Goal: Transaction & Acquisition: Purchase product/service

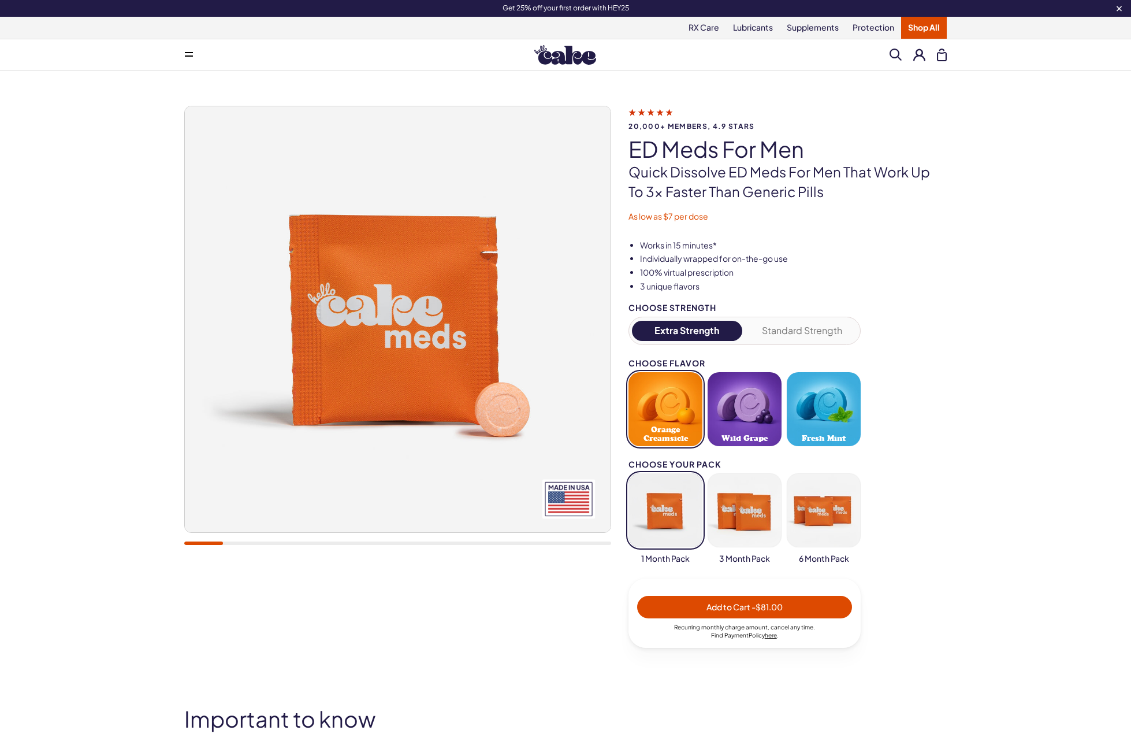
click at [565, 59] on img at bounding box center [565, 55] width 62 height 20
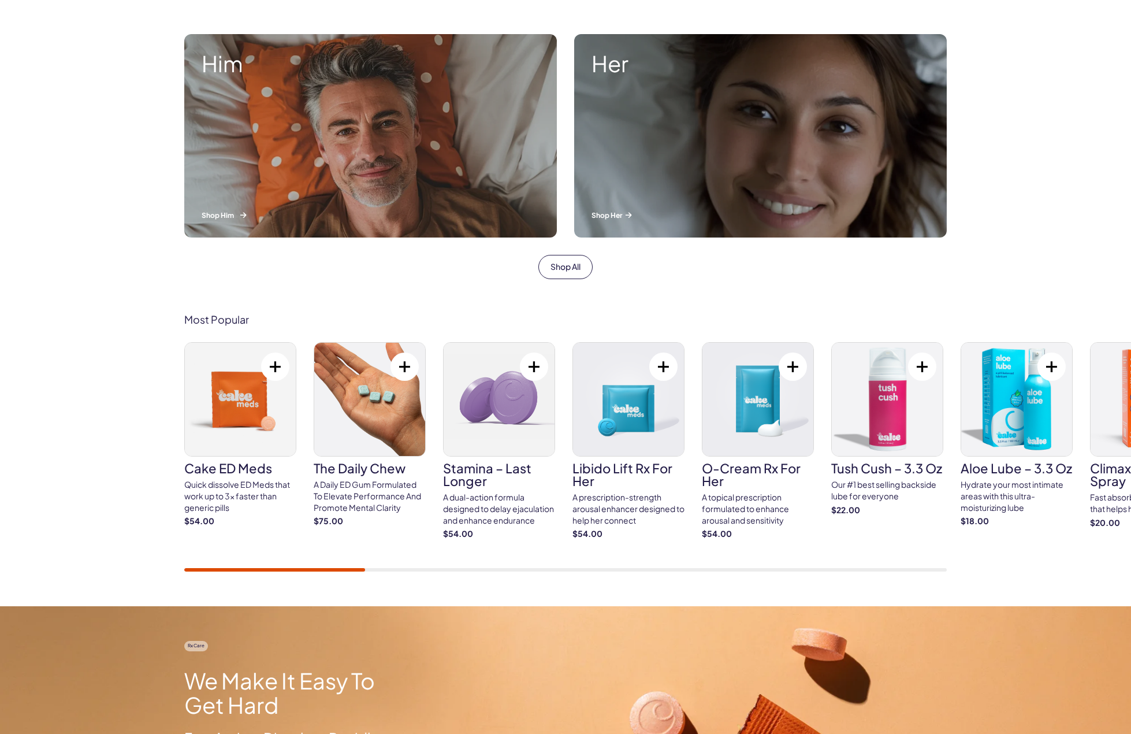
click at [325, 166] on div "Him Shop Him" at bounding box center [370, 135] width 373 height 203
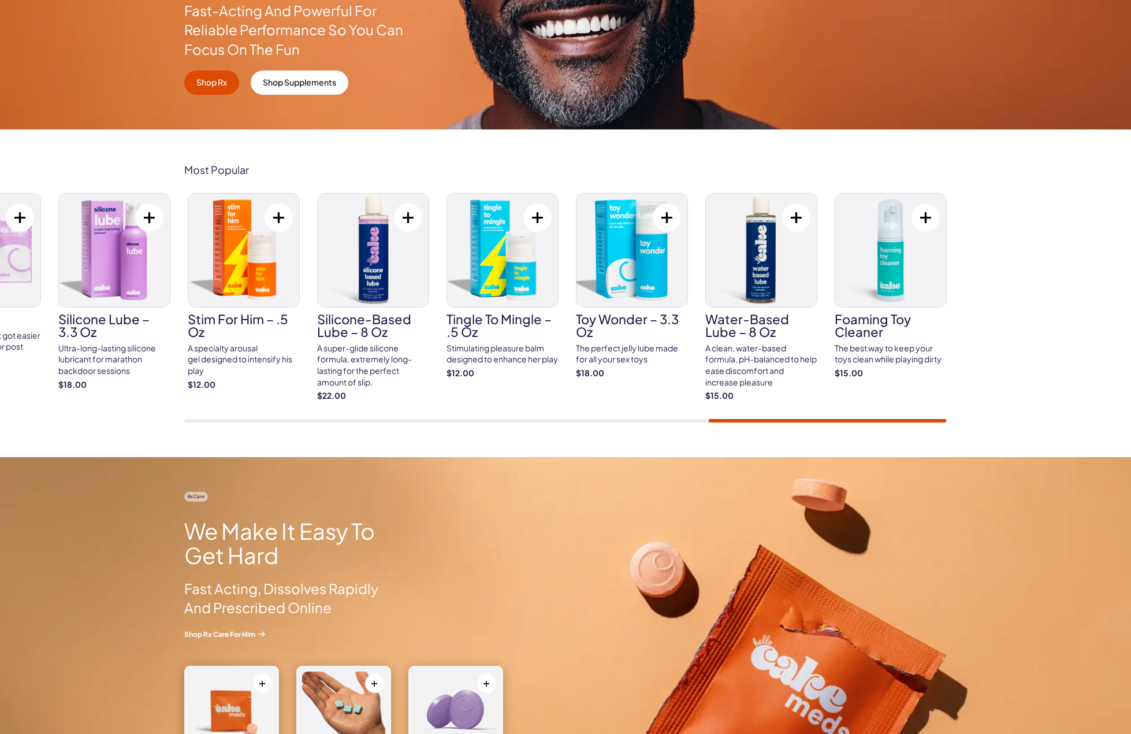
click at [990, 423] on div "Most Popular Cake ED Meds Quick dissolve ED Meds that work up to 3x faster than…" at bounding box center [565, 293] width 1131 height 328
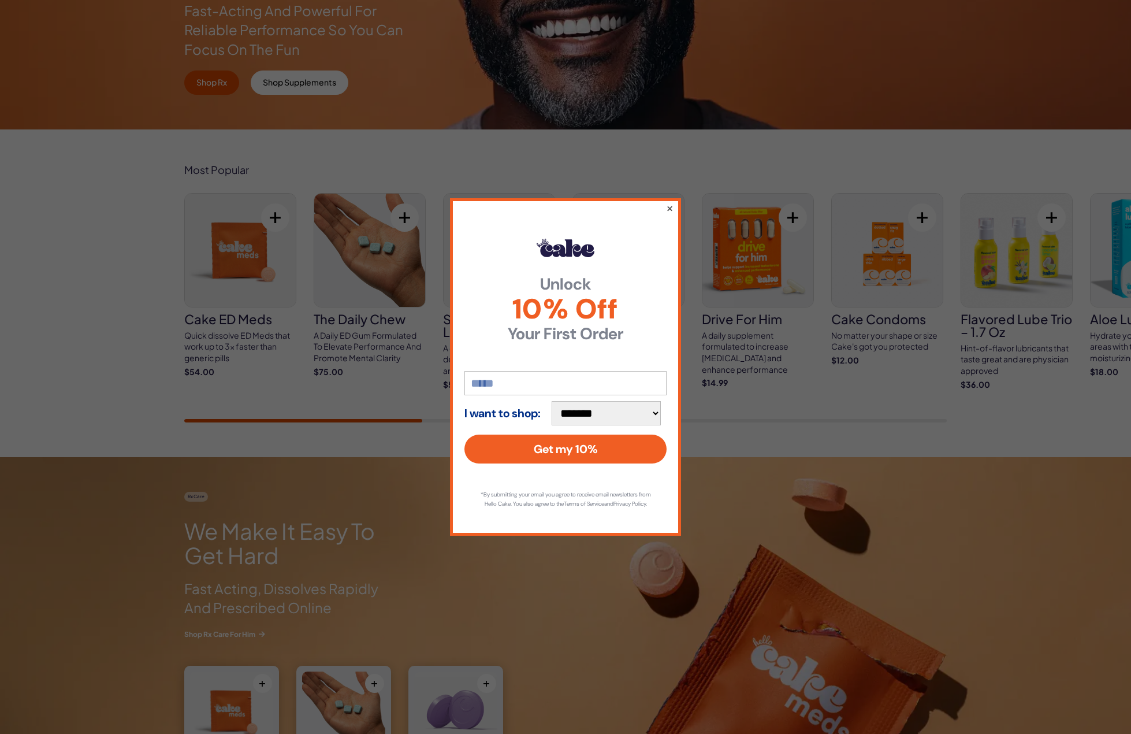
drag, startPoint x: 671, startPoint y: 205, endPoint x: 709, endPoint y: 212, distance: 39.4
click at [671, 205] on button "×" at bounding box center [670, 208] width 6 height 12
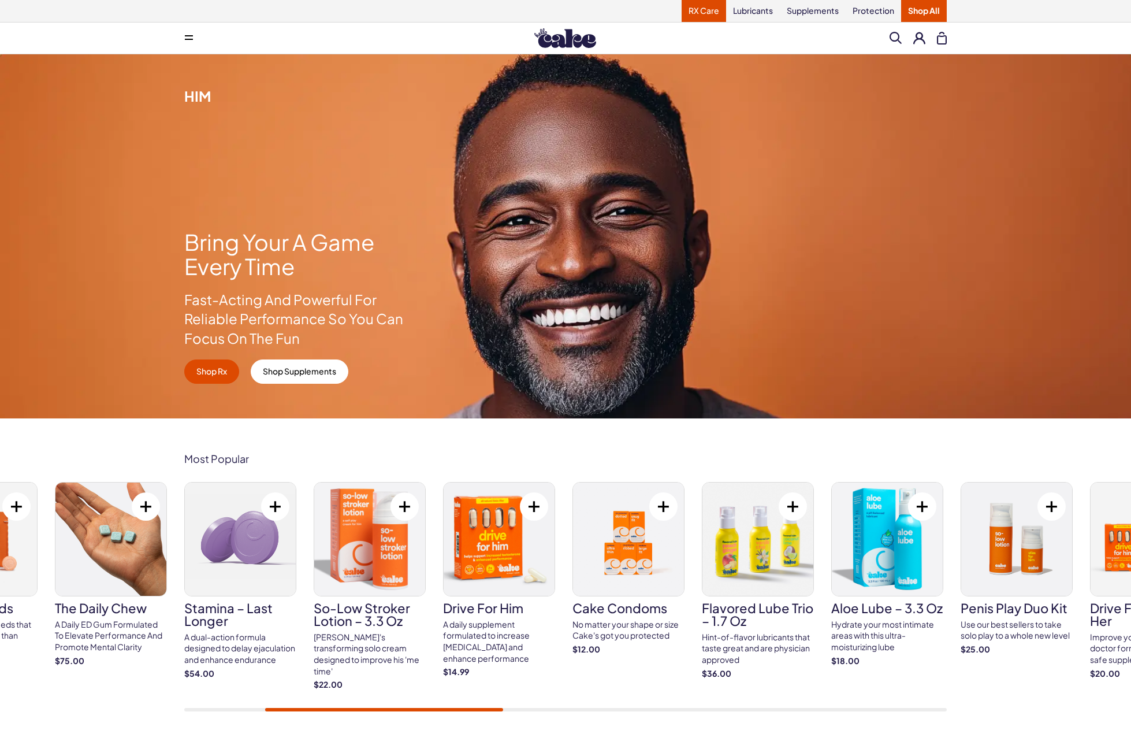
click at [704, 8] on link "RX Care" at bounding box center [704, 11] width 44 height 22
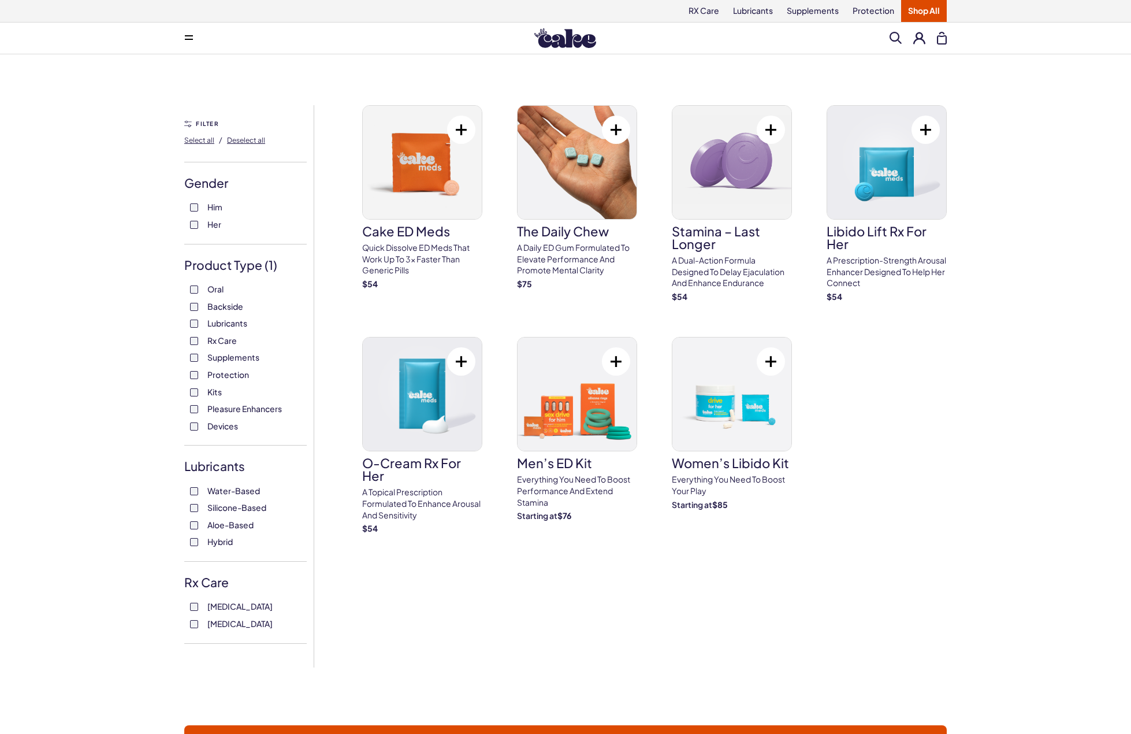
click at [221, 306] on span "Backside" at bounding box center [225, 306] width 36 height 15
click at [223, 428] on span "Devices" at bounding box center [222, 425] width 31 height 15
click at [586, 38] on img at bounding box center [565, 38] width 62 height 20
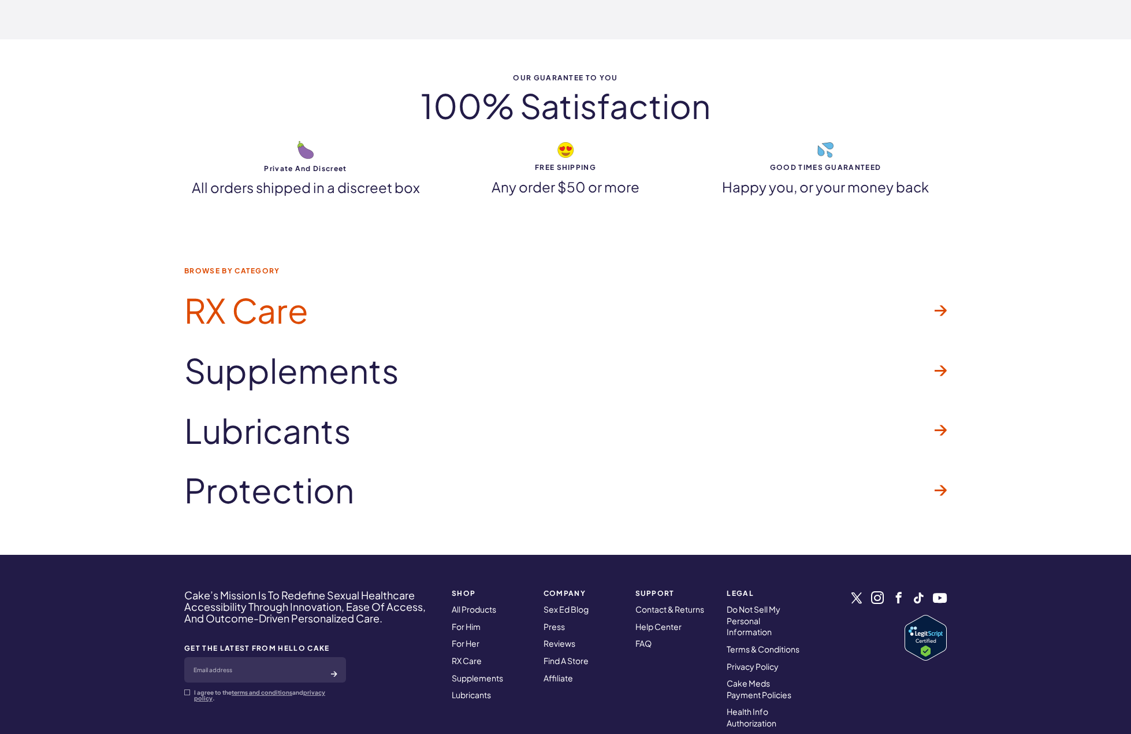
scroll to position [3235, 0]
